Goal: Task Accomplishment & Management: Manage account settings

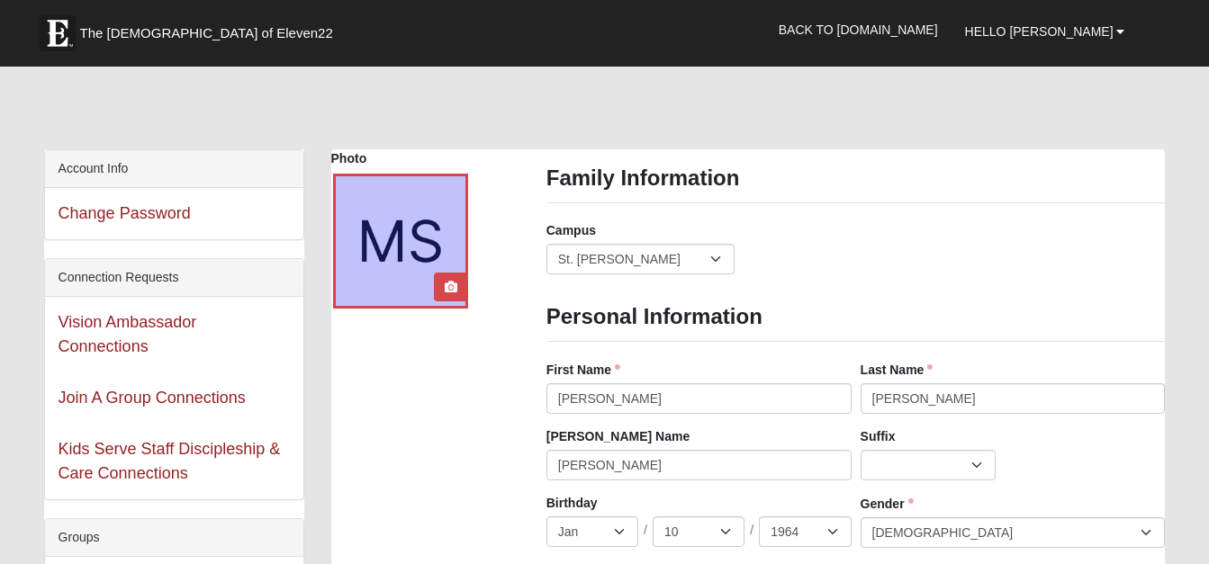
click at [420, 237] on div at bounding box center [400, 241] width 135 height 135
click at [87, 175] on div "Account Info" at bounding box center [174, 169] width 258 height 38
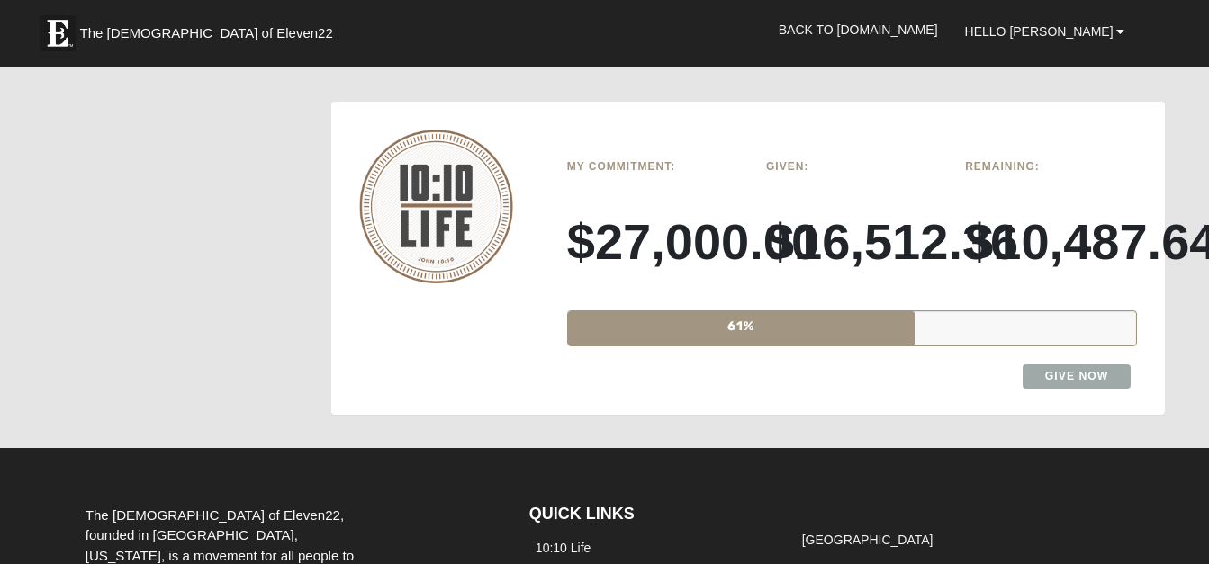
scroll to position [2970, 0]
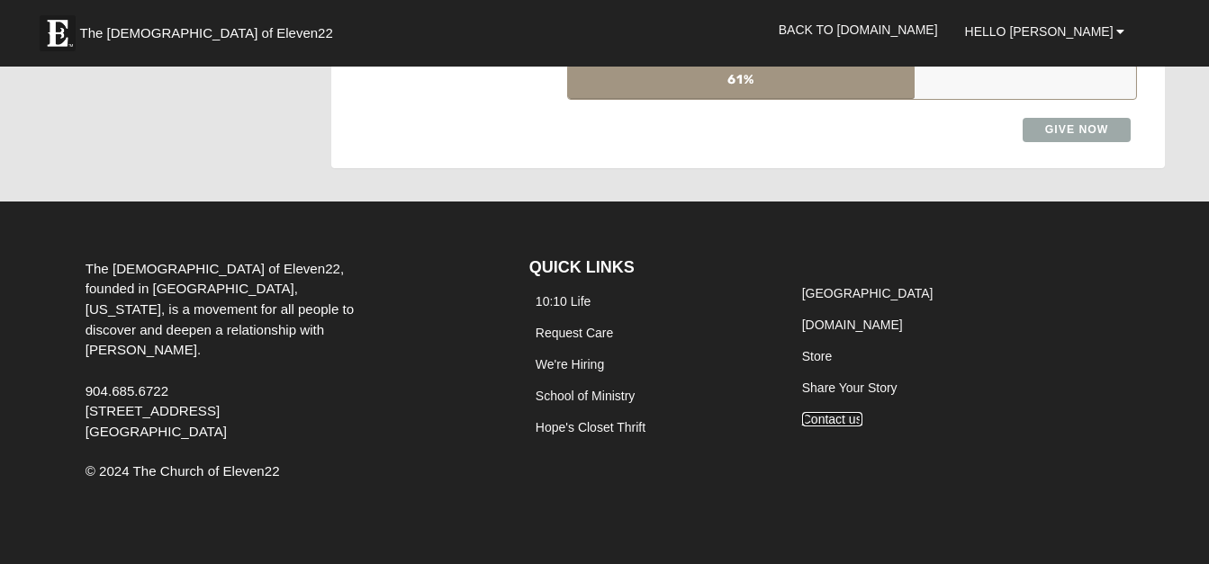
click at [829, 418] on link "Contact us" at bounding box center [832, 419] width 60 height 14
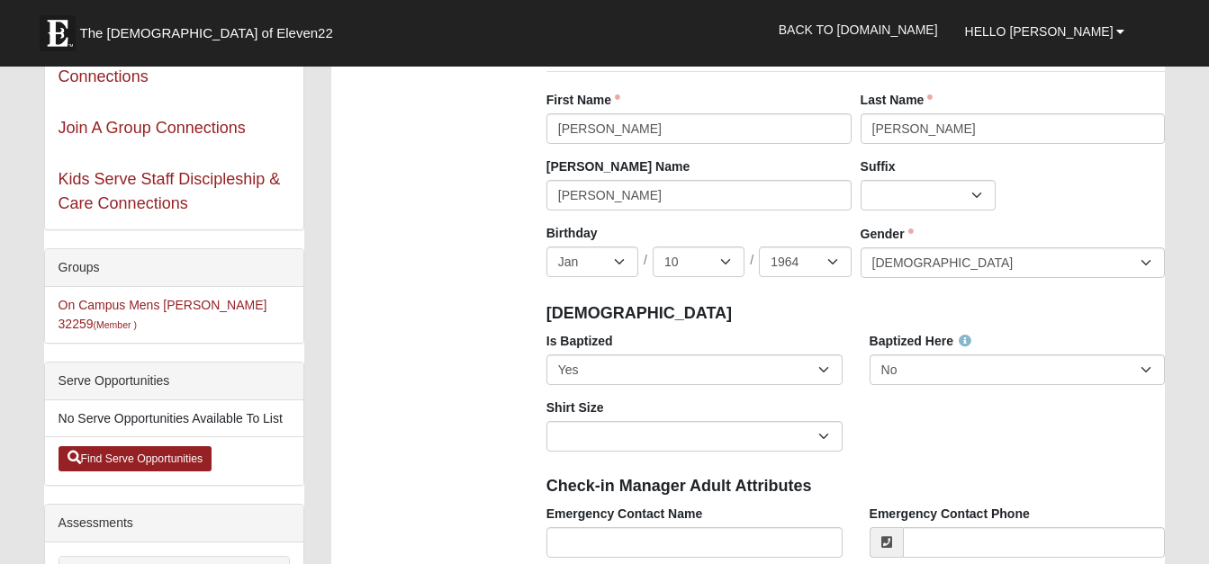
scroll to position [0, 0]
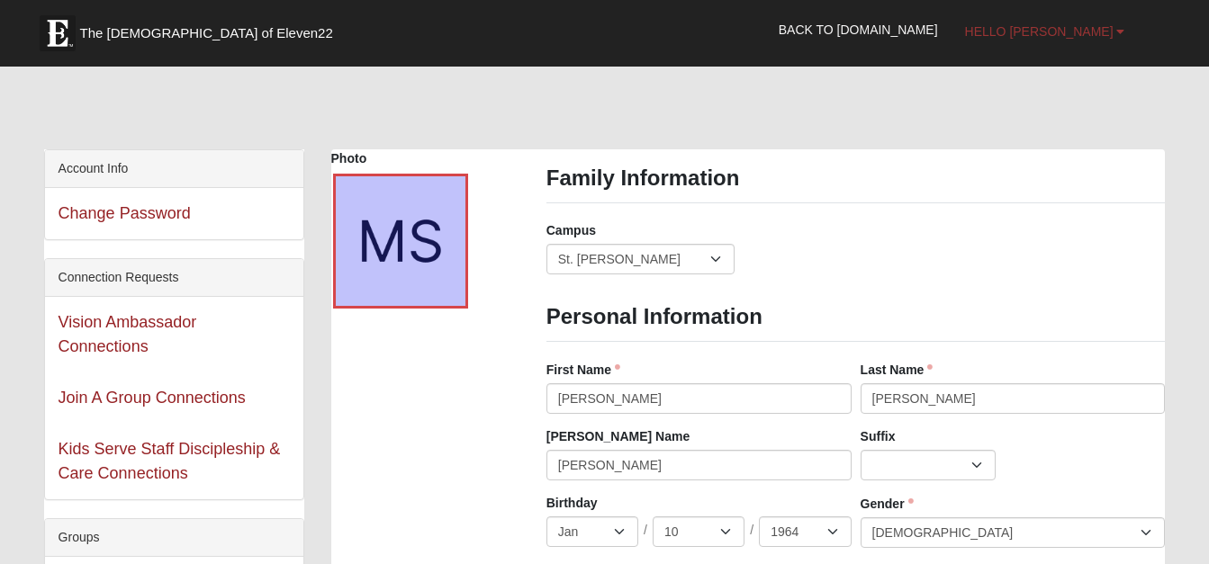
click at [1060, 30] on span "Hello [PERSON_NAME]" at bounding box center [1039, 31] width 149 height 14
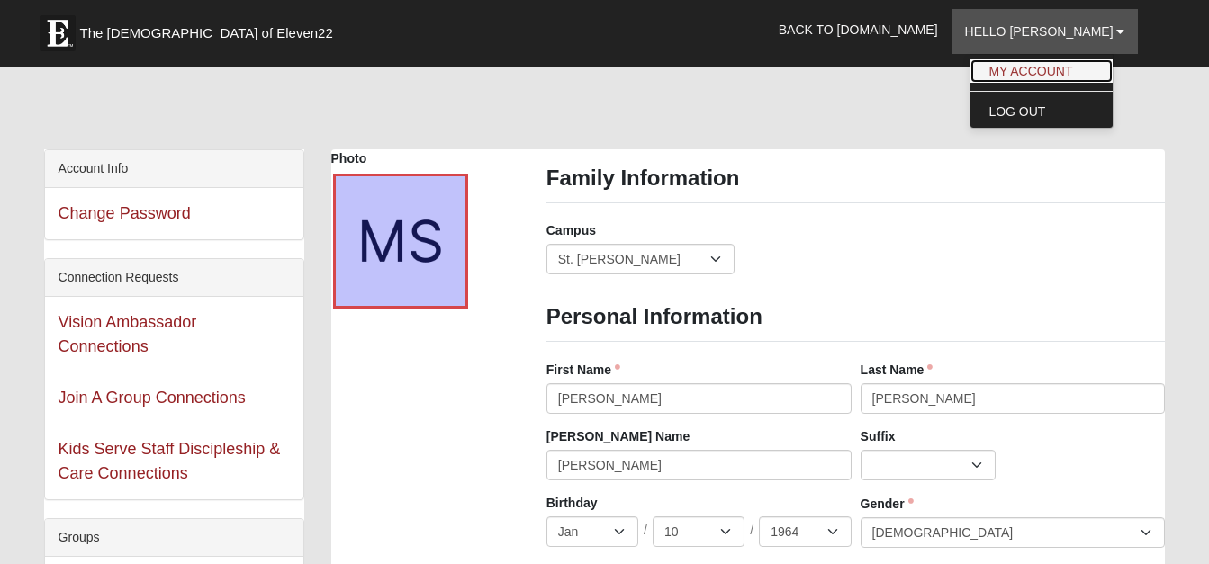
click at [1055, 68] on link "My Account" at bounding box center [1041, 70] width 142 height 23
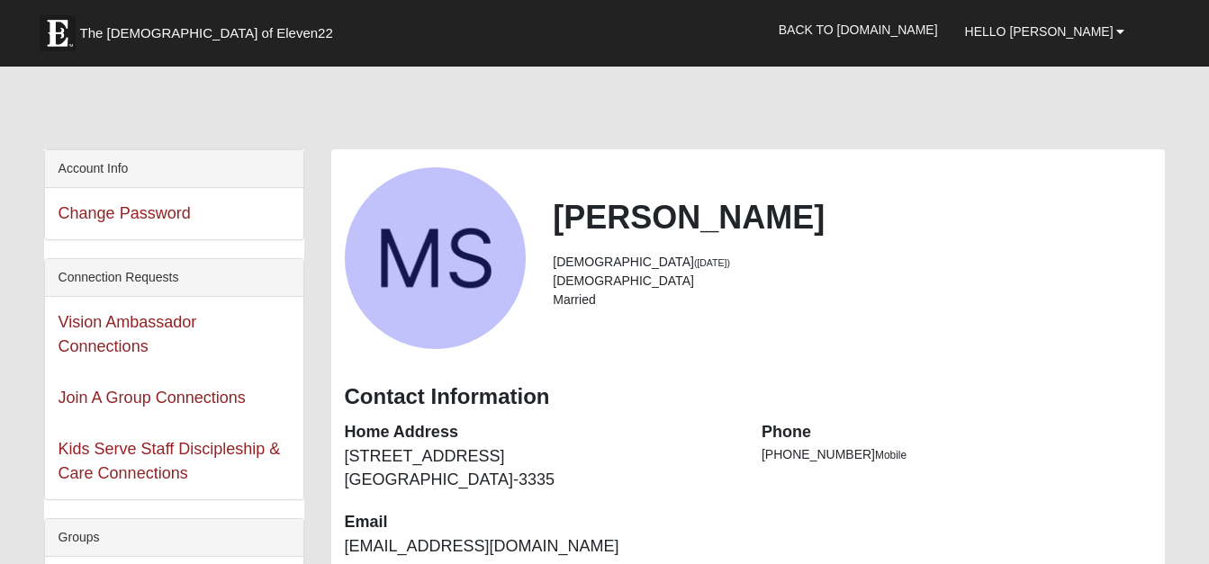
click at [45, 91] on div at bounding box center [605, 112] width 1122 height 76
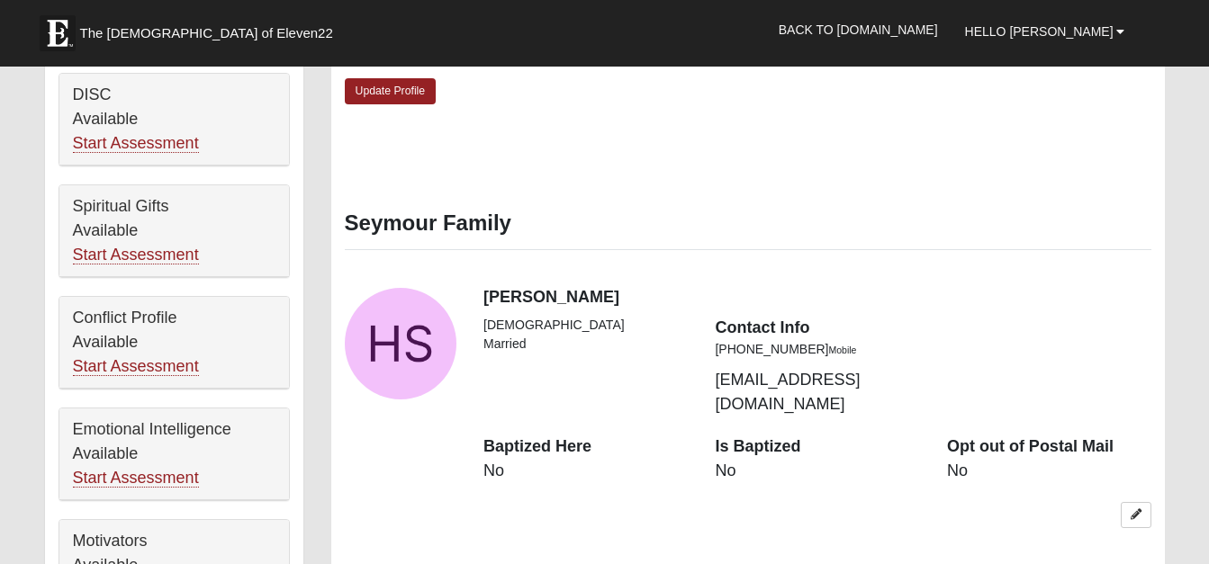
scroll to position [810, 0]
